Goal: Information Seeking & Learning: Learn about a topic

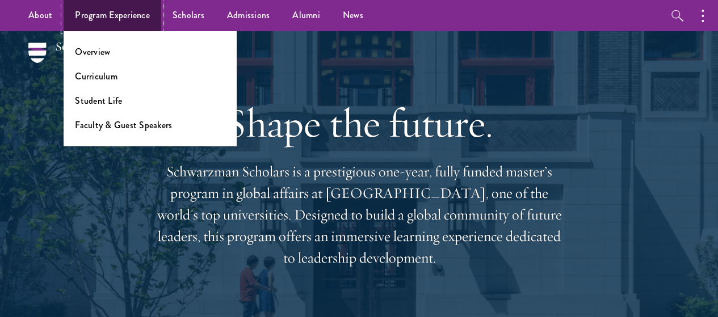
click at [100, 18] on link "Program Experience" at bounding box center [113, 15] width 98 height 31
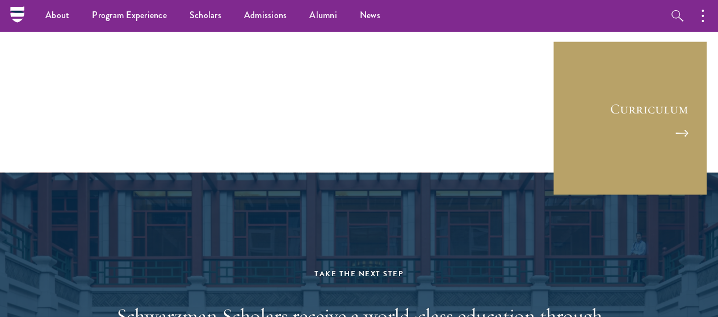
scroll to position [5452, 0]
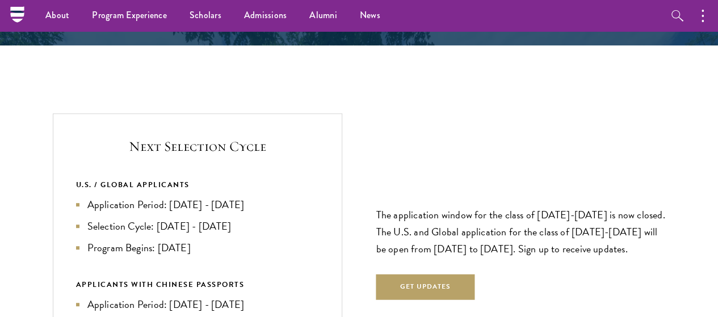
scroll to position [2313, 0]
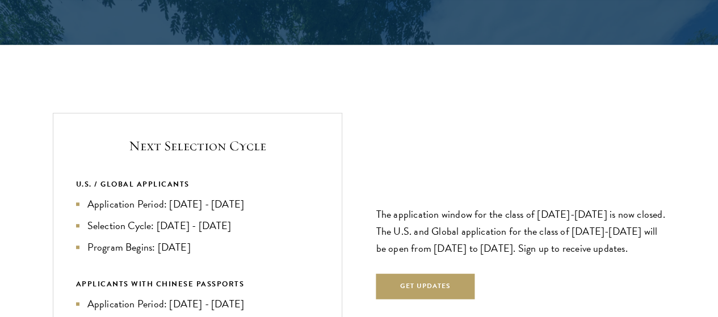
click at [202, 196] on li "Application Period: Apr 2026 - Sep 2026" at bounding box center [197, 204] width 243 height 16
click at [220, 196] on li "Application Period: Apr 2026 - Sep 2026" at bounding box center [197, 204] width 243 height 16
drag, startPoint x: 220, startPoint y: 142, endPoint x: 266, endPoint y: 144, distance: 45.4
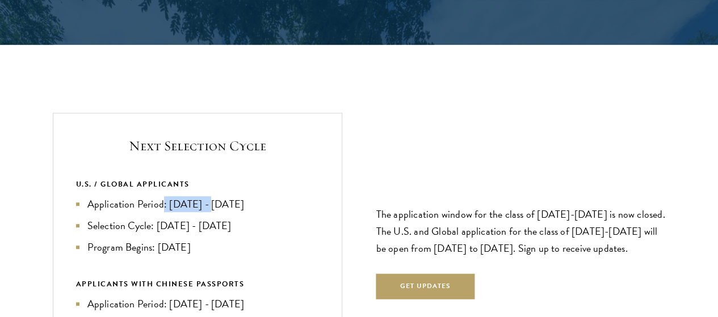
click at [266, 196] on li "Application Period: Apr 2026 - Sep 2026" at bounding box center [197, 204] width 243 height 16
click at [264, 196] on li "Application Period: Apr 2026 - Sep 2026" at bounding box center [197, 204] width 243 height 16
drag, startPoint x: 175, startPoint y: 181, endPoint x: 247, endPoint y: 179, distance: 72.1
click at [257, 218] on li "Selection Cycle: Oct - Nov 2026" at bounding box center [197, 226] width 243 height 16
click at [247, 218] on li "Selection Cycle: Oct - Nov 2026" at bounding box center [197, 226] width 243 height 16
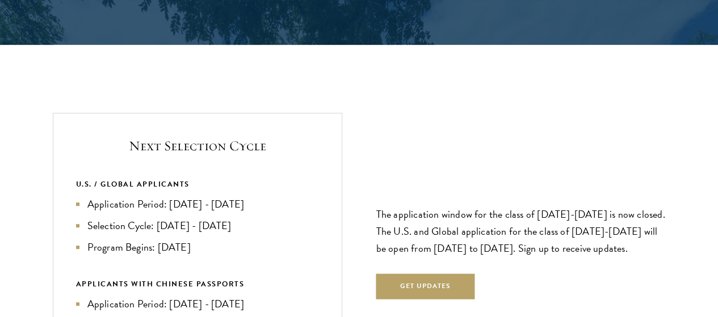
click at [243, 218] on li "Selection Cycle: Oct - Nov 2026" at bounding box center [197, 226] width 243 height 16
drag, startPoint x: 406, startPoint y: 196, endPoint x: 516, endPoint y: 187, distance: 109.9
click at [516, 206] on p "The application window for the class of 2026-2027 is now closed. The U.S. and G…" at bounding box center [520, 231] width 289 height 51
click at [507, 206] on p "The application window for the class of 2026-2027 is now closed. The U.S. and G…" at bounding box center [520, 231] width 289 height 51
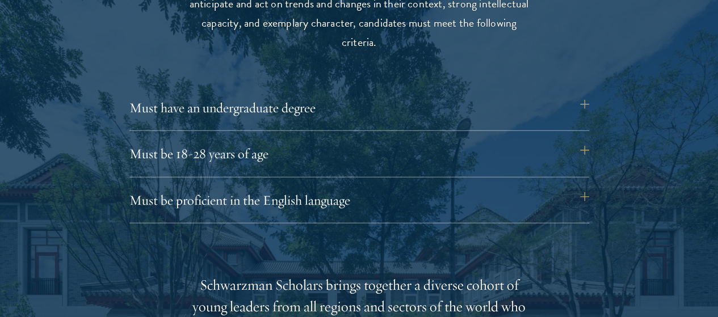
scroll to position [1535, 0]
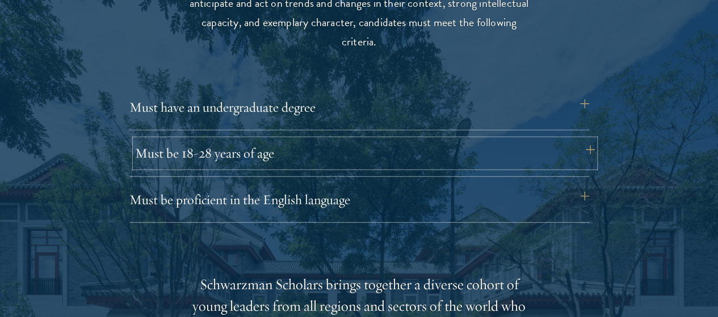
click at [304, 140] on button "Must be 18-28 years of age" at bounding box center [365, 153] width 460 height 27
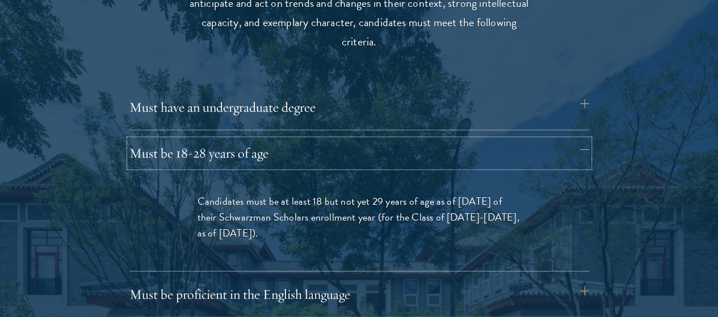
drag, startPoint x: 332, startPoint y: 132, endPoint x: 339, endPoint y: 54, distance: 78.6
